Goal: Information Seeking & Learning: Learn about a topic

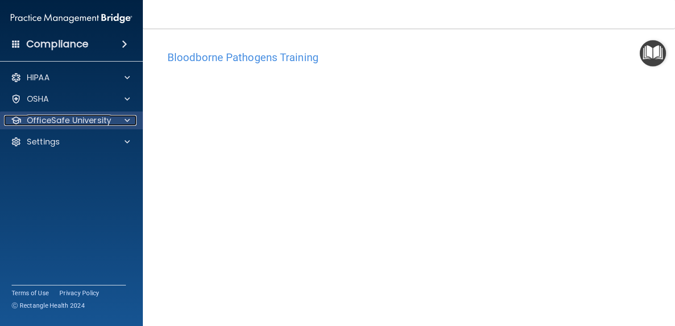
click at [125, 119] on span at bounding box center [127, 120] width 5 height 11
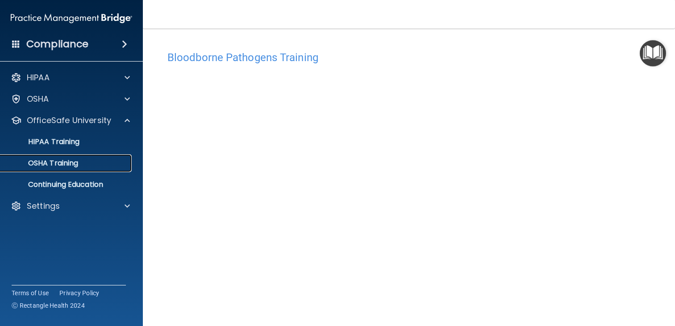
click at [80, 163] on div "OSHA Training" at bounding box center [67, 163] width 122 height 9
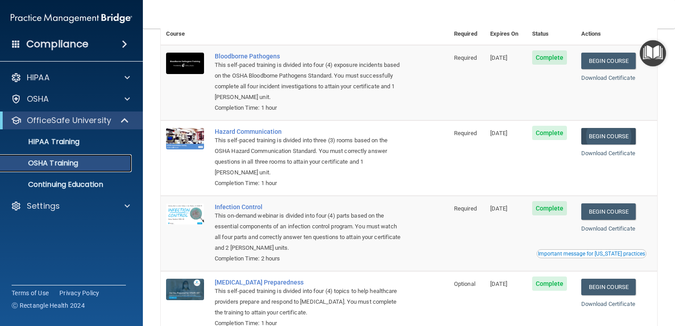
scroll to position [54, 0]
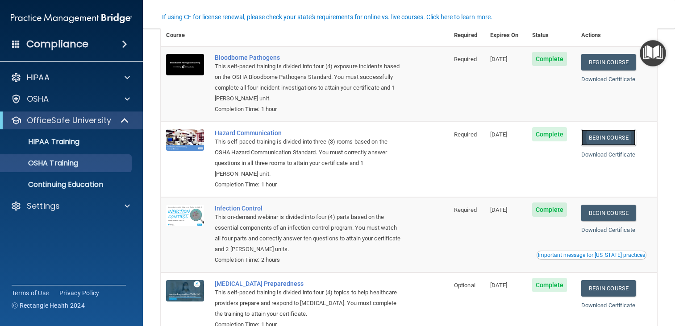
click at [618, 137] on link "Begin Course" at bounding box center [608, 138] width 54 height 17
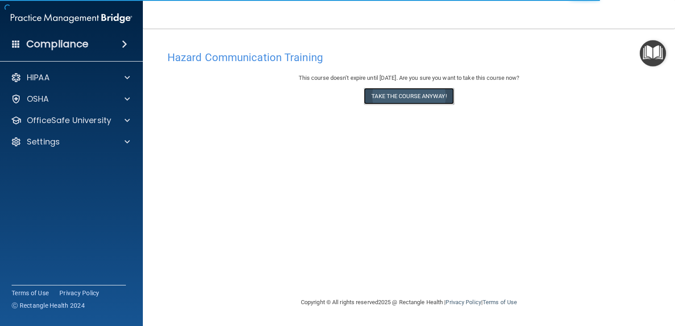
click at [394, 99] on button "Take the course anyway!" at bounding box center [409, 96] width 90 height 17
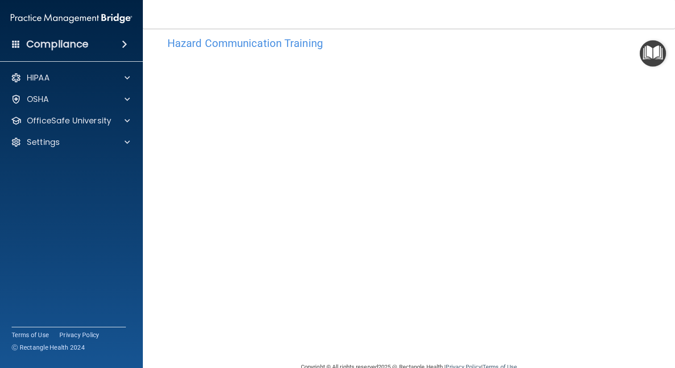
scroll to position [16, 0]
click at [661, 59] on img "Open Resource Center" at bounding box center [653, 53] width 26 height 26
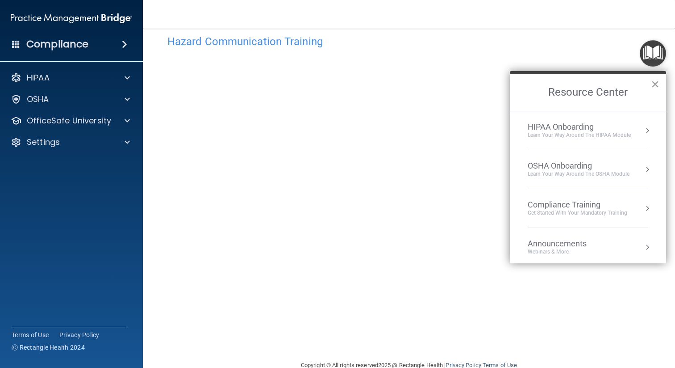
click at [656, 79] on button "×" at bounding box center [655, 84] width 8 height 14
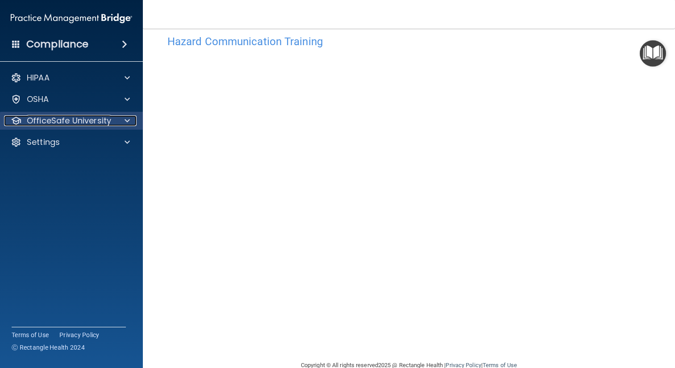
click at [124, 123] on div at bounding box center [126, 120] width 22 height 11
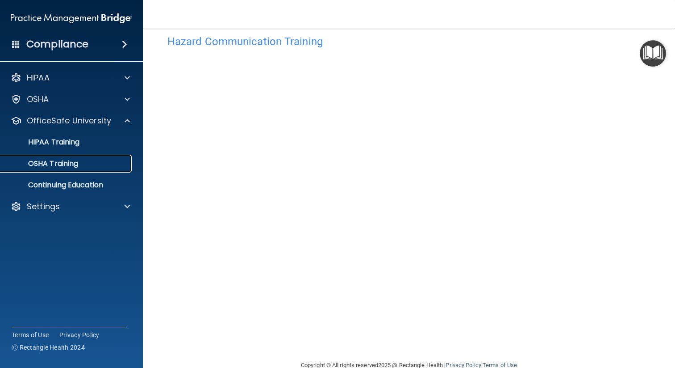
click at [97, 162] on div "OSHA Training" at bounding box center [67, 163] width 122 height 9
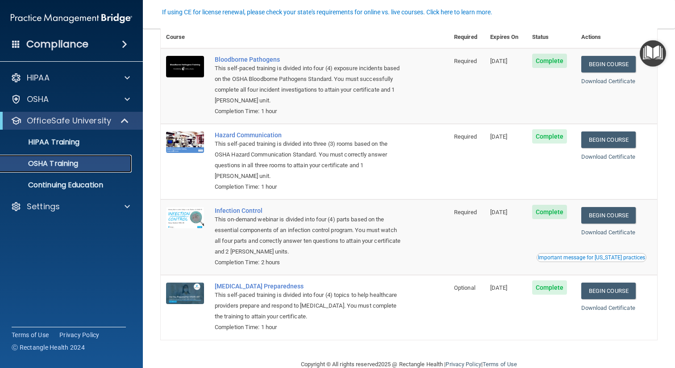
scroll to position [59, 0]
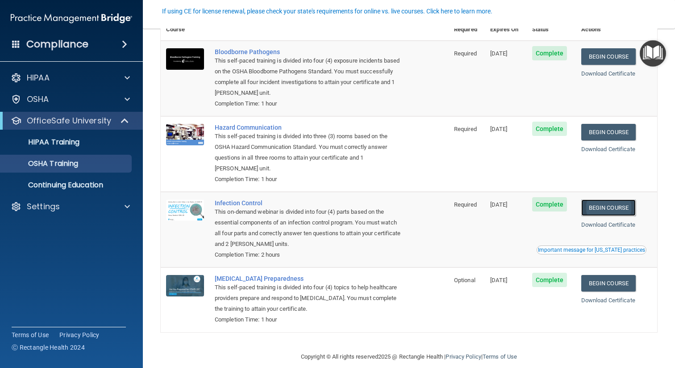
click at [616, 205] on link "Begin Course" at bounding box center [608, 207] width 54 height 17
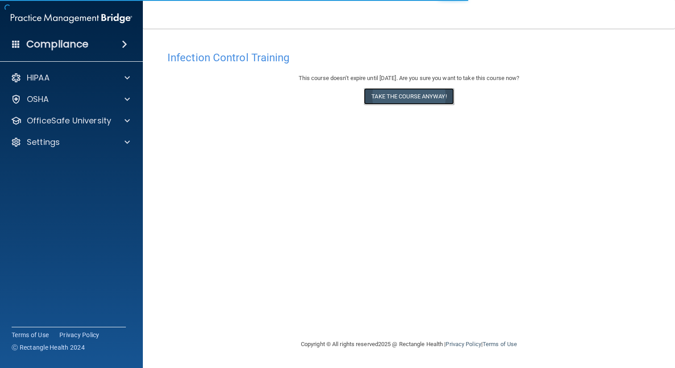
click at [402, 100] on button "Take the course anyway!" at bounding box center [409, 96] width 90 height 17
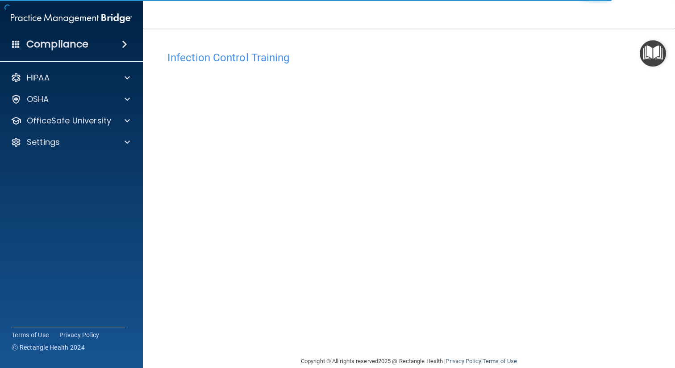
scroll to position [15, 0]
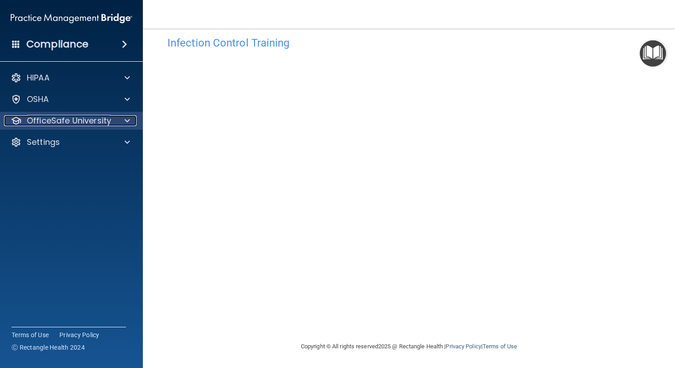
click at [115, 121] on div at bounding box center [126, 120] width 22 height 11
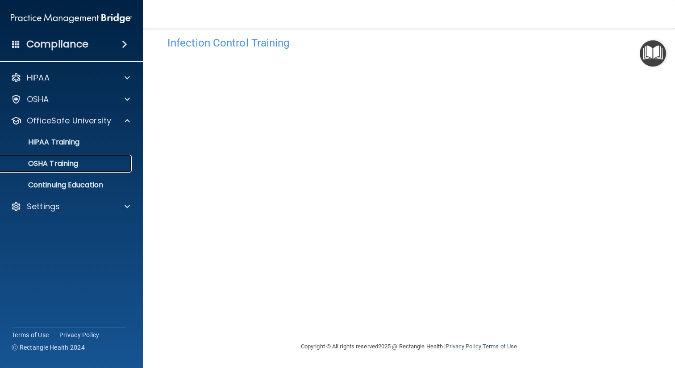
click at [98, 167] on div "OSHA Training" at bounding box center [67, 163] width 122 height 9
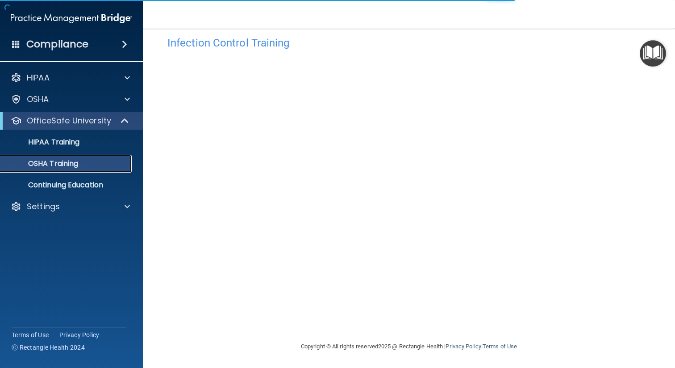
scroll to position [71, 0]
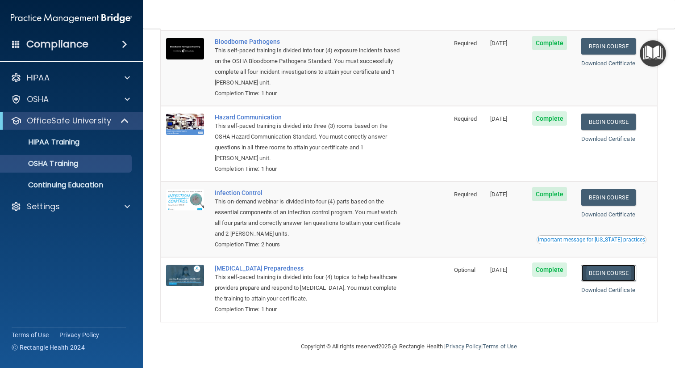
click at [613, 273] on link "Begin Course" at bounding box center [608, 272] width 54 height 17
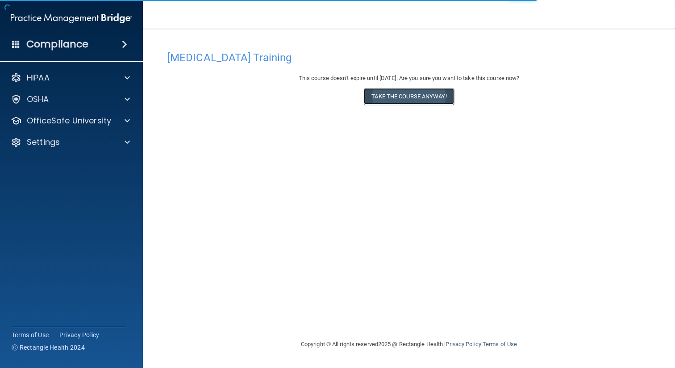
click at [401, 97] on button "Take the course anyway!" at bounding box center [409, 96] width 90 height 17
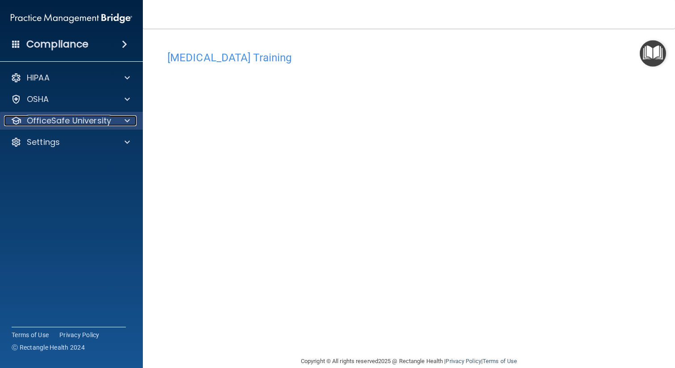
click at [105, 121] on p "OfficeSafe University" at bounding box center [69, 120] width 84 height 11
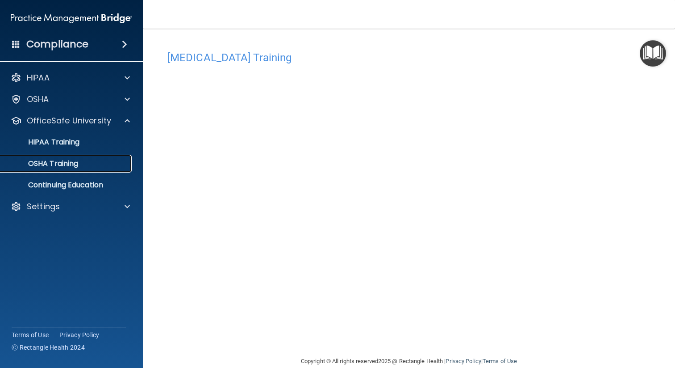
click at [87, 160] on div "OSHA Training" at bounding box center [67, 163] width 122 height 9
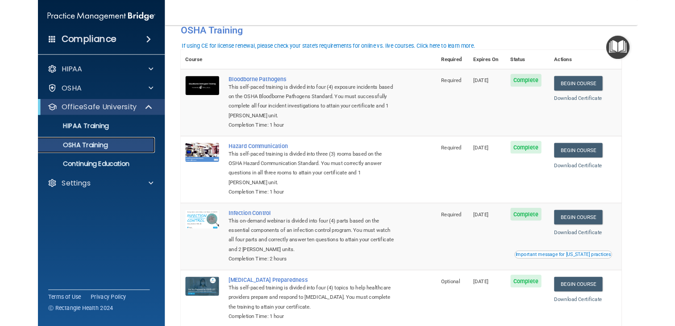
scroll to position [30, 0]
